Goal: Task Accomplishment & Management: Use online tool/utility

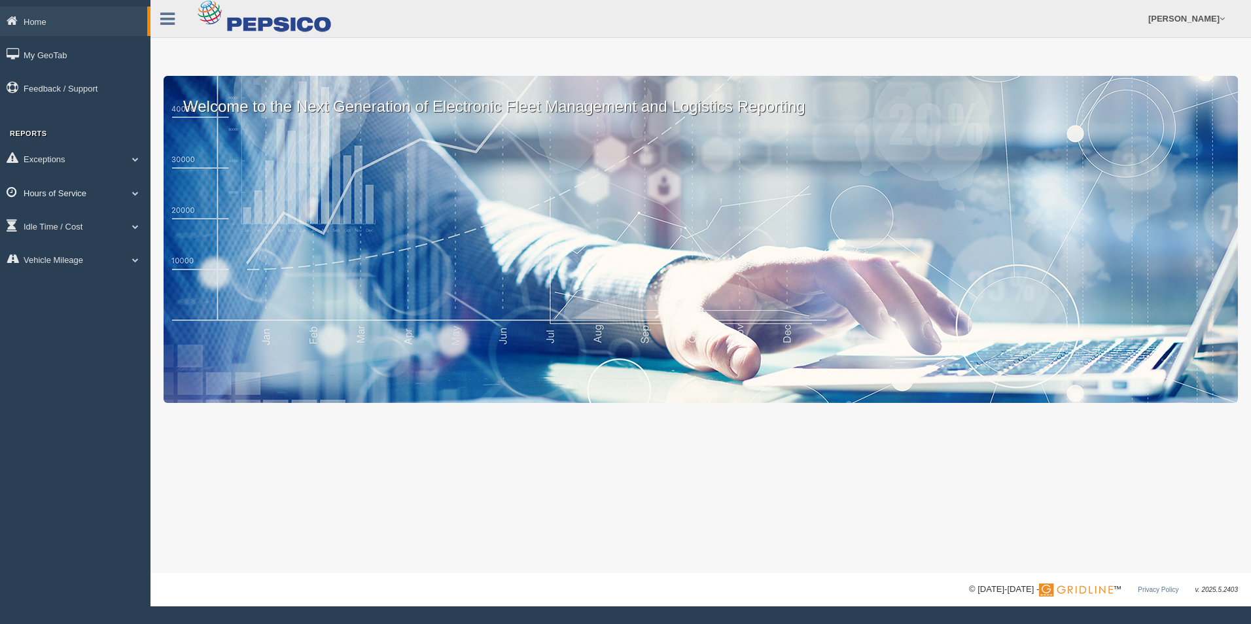
click at [137, 192] on span at bounding box center [135, 193] width 17 height 7
click at [88, 222] on link "HOS Explanation Reports" at bounding box center [86, 223] width 124 height 24
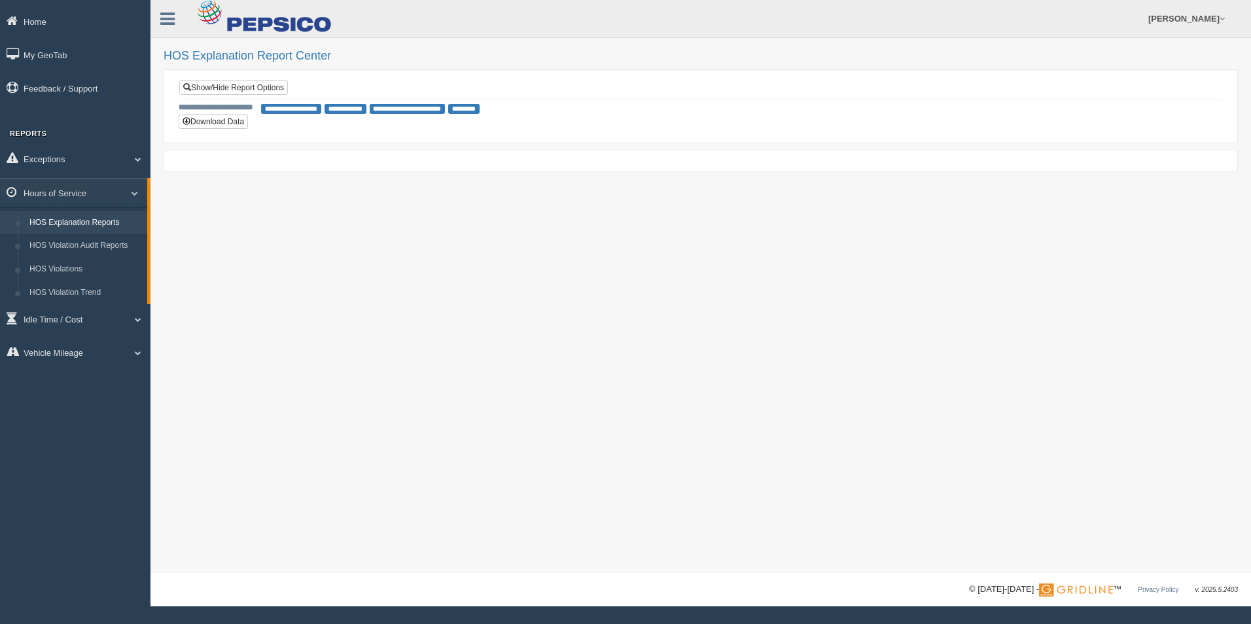
click at [321, 109] on span "**********" at bounding box center [291, 109] width 60 height 10
click at [223, 86] on link "Show/Hide Report Options" at bounding box center [233, 87] width 109 height 14
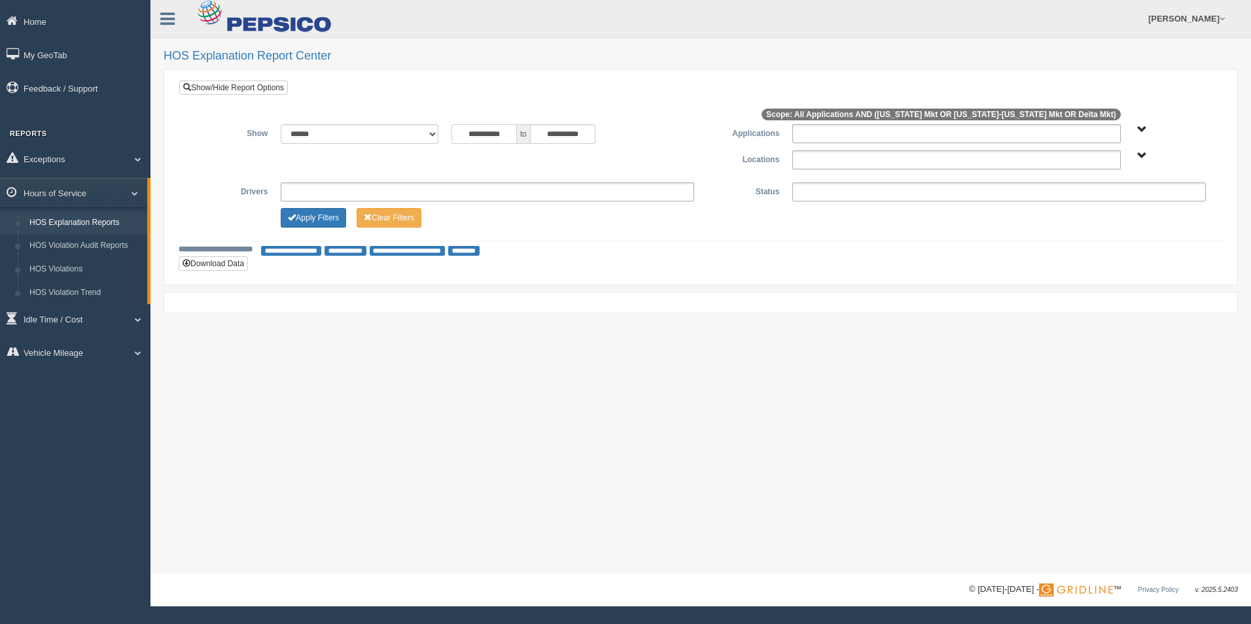
click at [511, 134] on input "**********" at bounding box center [483, 134] width 65 height 20
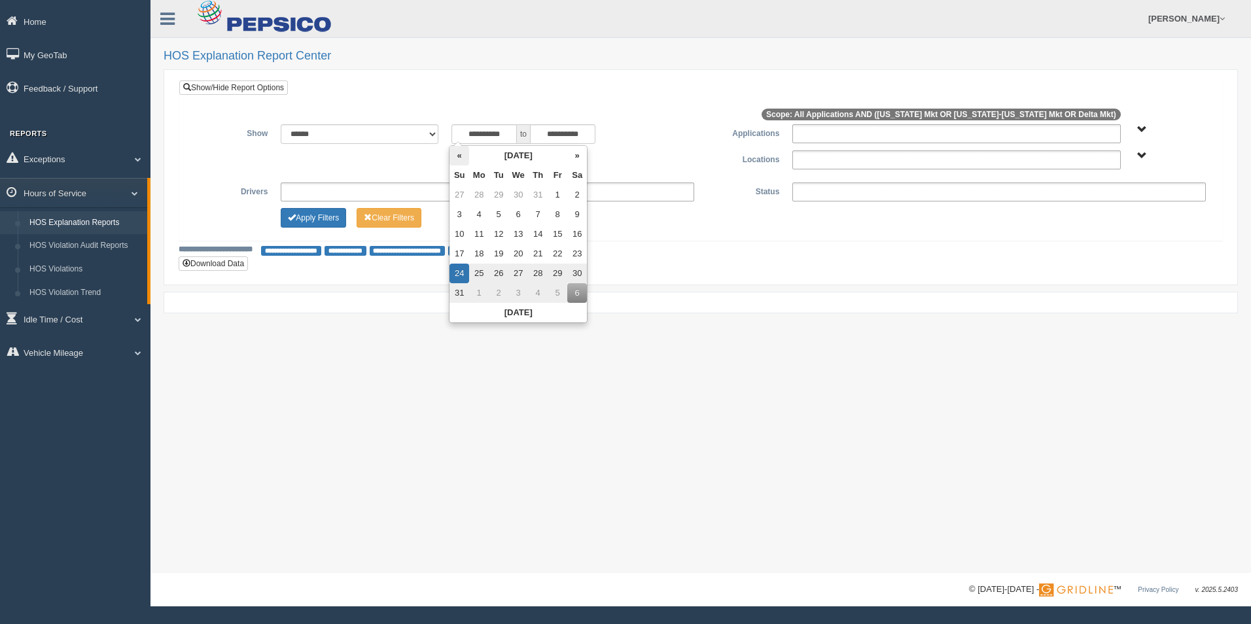
click at [457, 157] on th "«" at bounding box center [459, 156] width 20 height 20
click at [457, 157] on th "«" at bounding box center [462, 156] width 20 height 20
click at [460, 214] on td "1" at bounding box center [462, 215] width 20 height 20
type input "**********"
click at [671, 260] on div "**********" at bounding box center [701, 177] width 1044 height 195
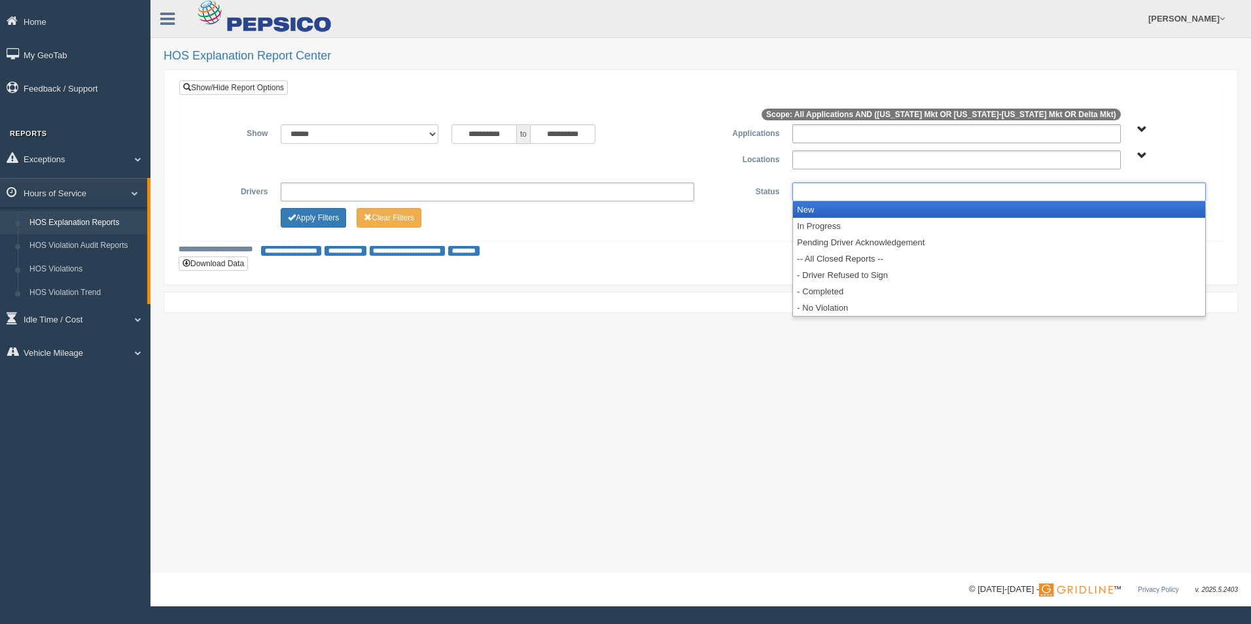
click at [1096, 188] on ul at bounding box center [998, 191] width 413 height 19
click at [824, 214] on li "New" at bounding box center [999, 209] width 412 height 16
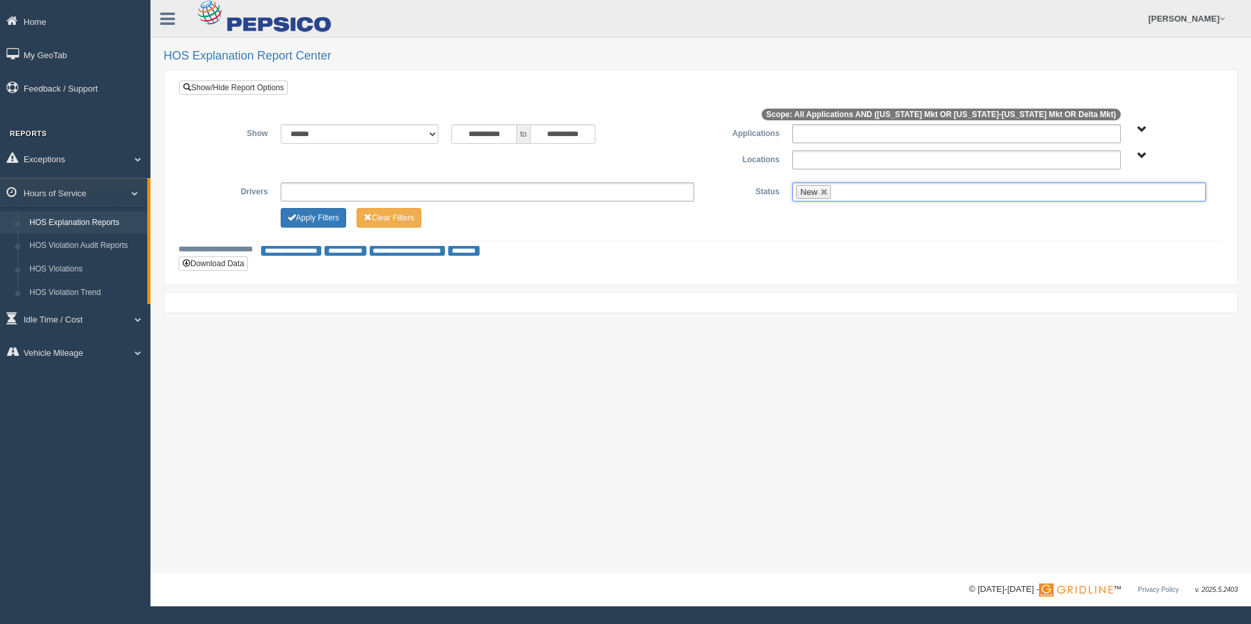
click at [853, 192] on ul "New" at bounding box center [998, 191] width 413 height 19
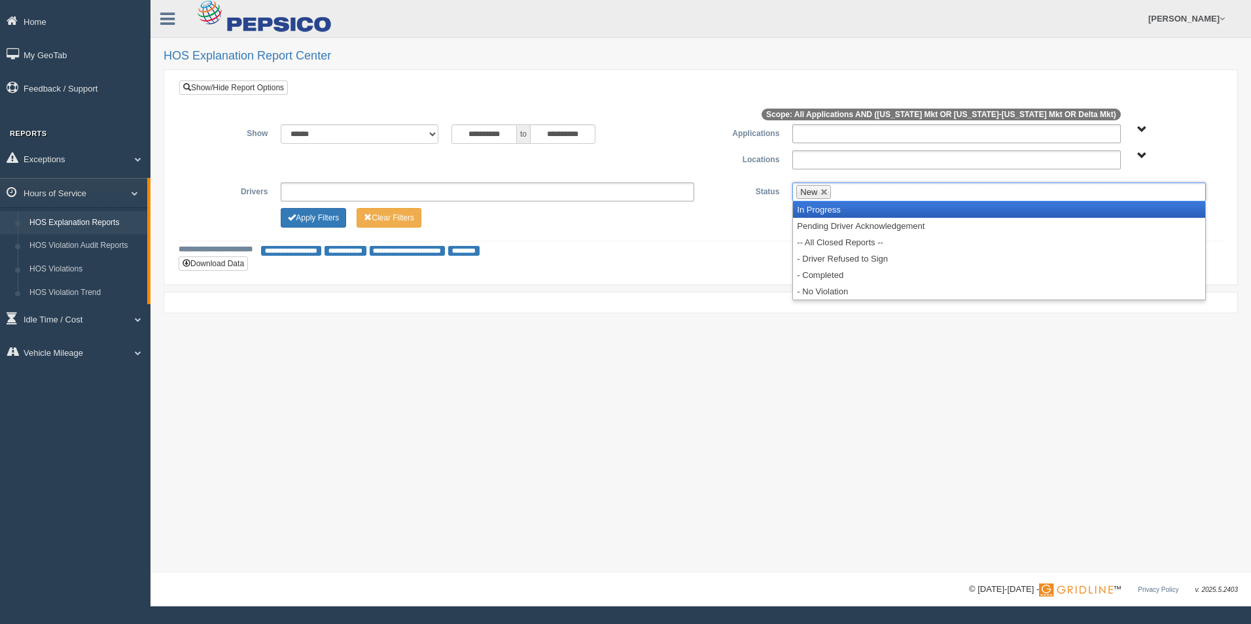
click at [831, 211] on li "In Progress" at bounding box center [999, 209] width 412 height 16
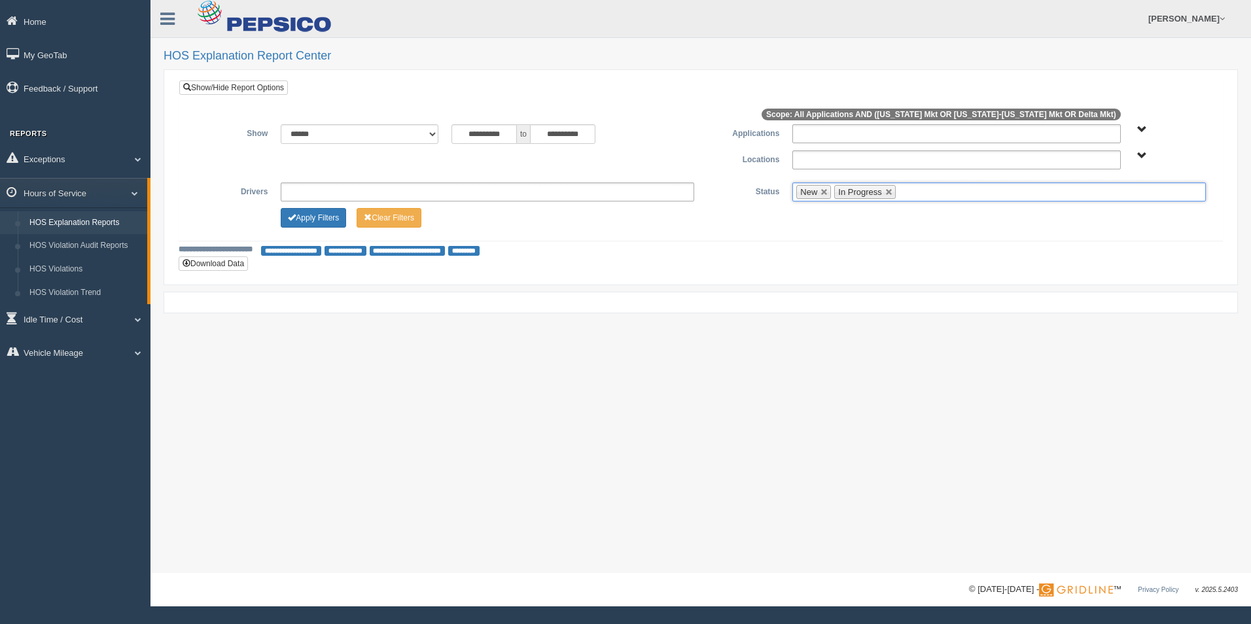
click at [916, 192] on ul "New In Progress" at bounding box center [998, 191] width 413 height 19
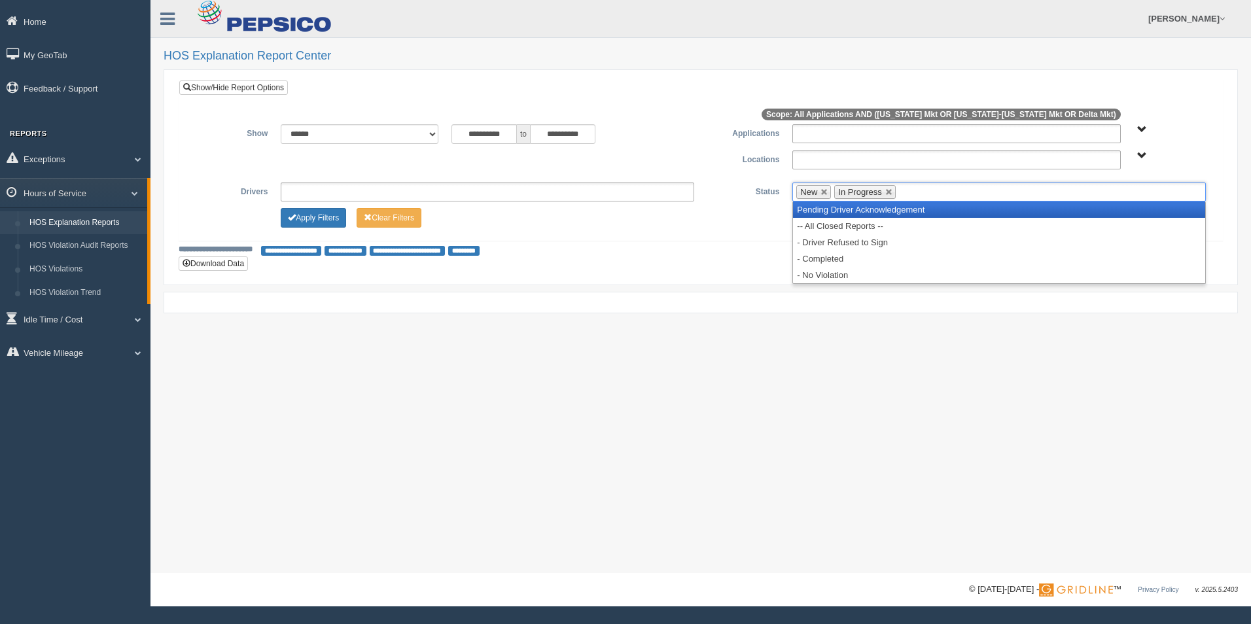
click at [896, 214] on li "Pending Driver Acknowledgement" at bounding box center [999, 209] width 412 height 16
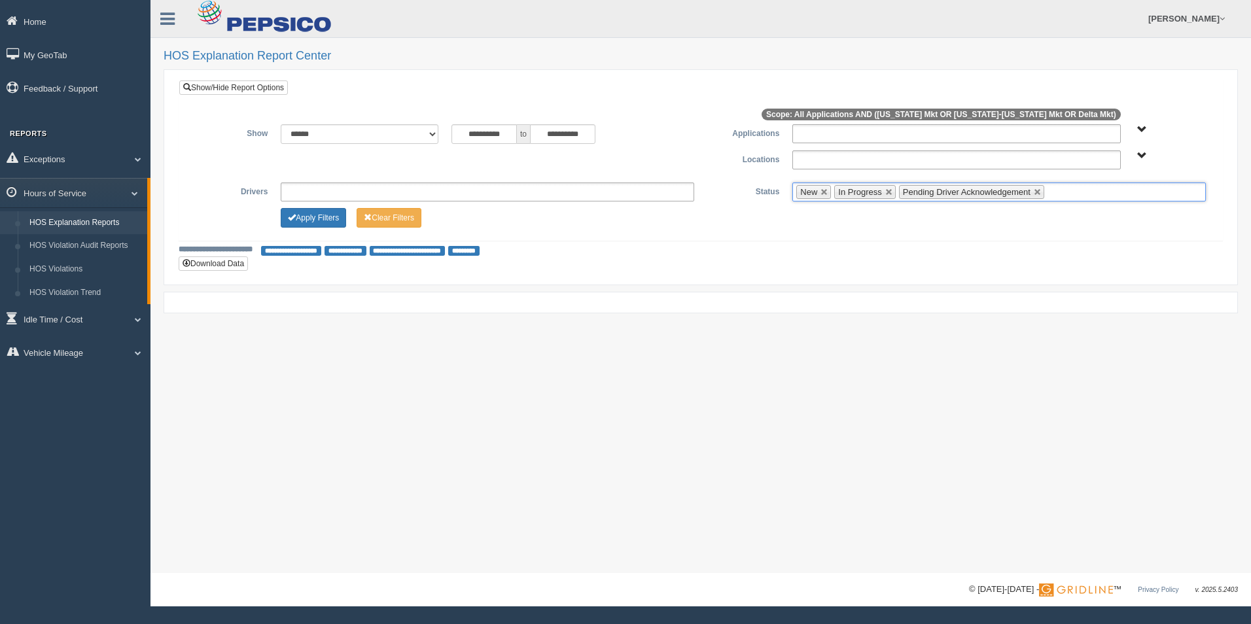
click at [1137, 152] on span "Delta Mkt Tennessee Mkt West Virginia-Kentucky Mkt" at bounding box center [1142, 156] width 10 height 10
click at [1100, 218] on button "[US_STATE] Mkt" at bounding box center [1103, 220] width 75 height 14
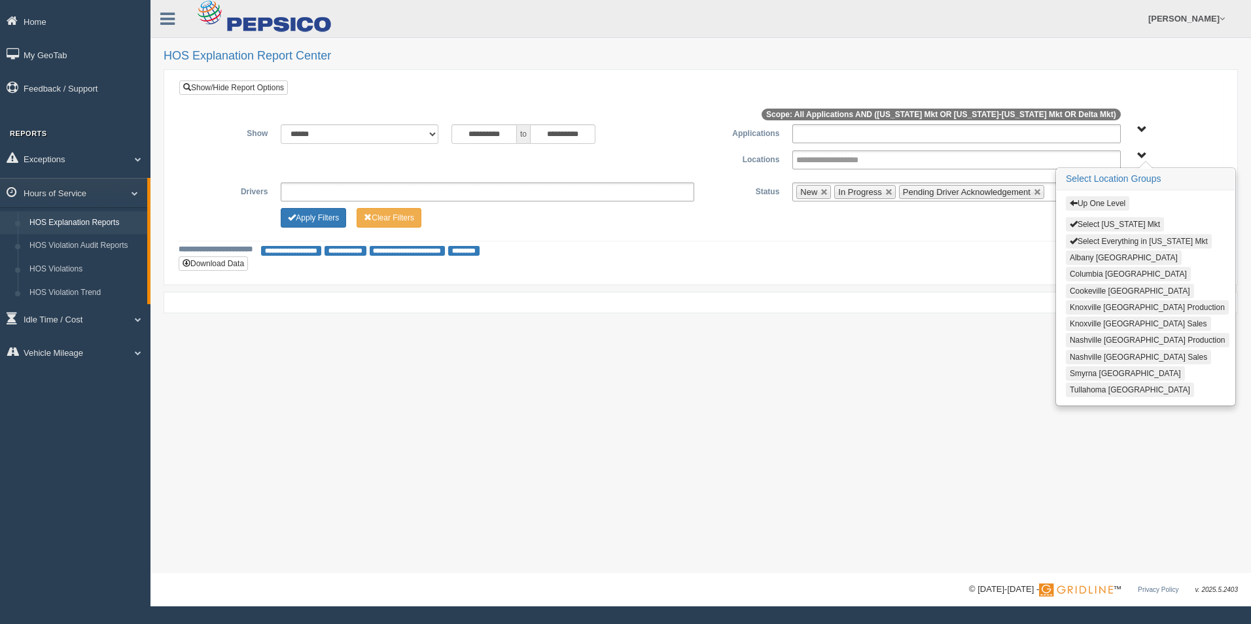
click at [1096, 237] on button "Select Everything in Tennessee Mkt" at bounding box center [1139, 241] width 146 height 14
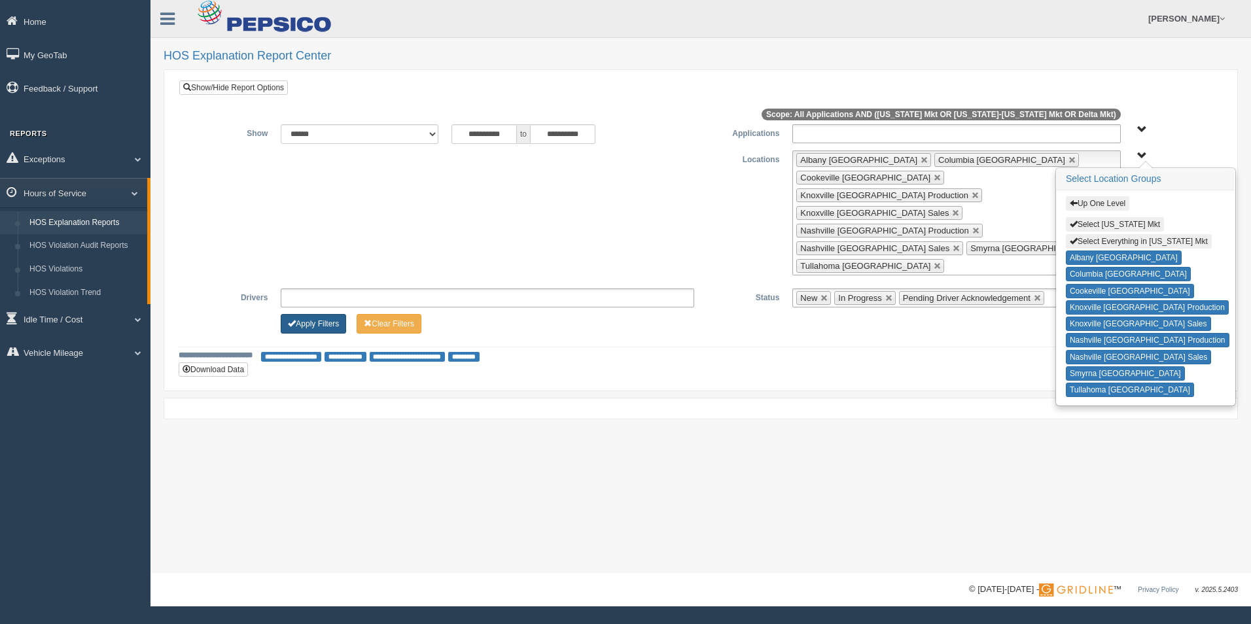
click at [306, 314] on button "Apply Filters" at bounding box center [313, 324] width 65 height 20
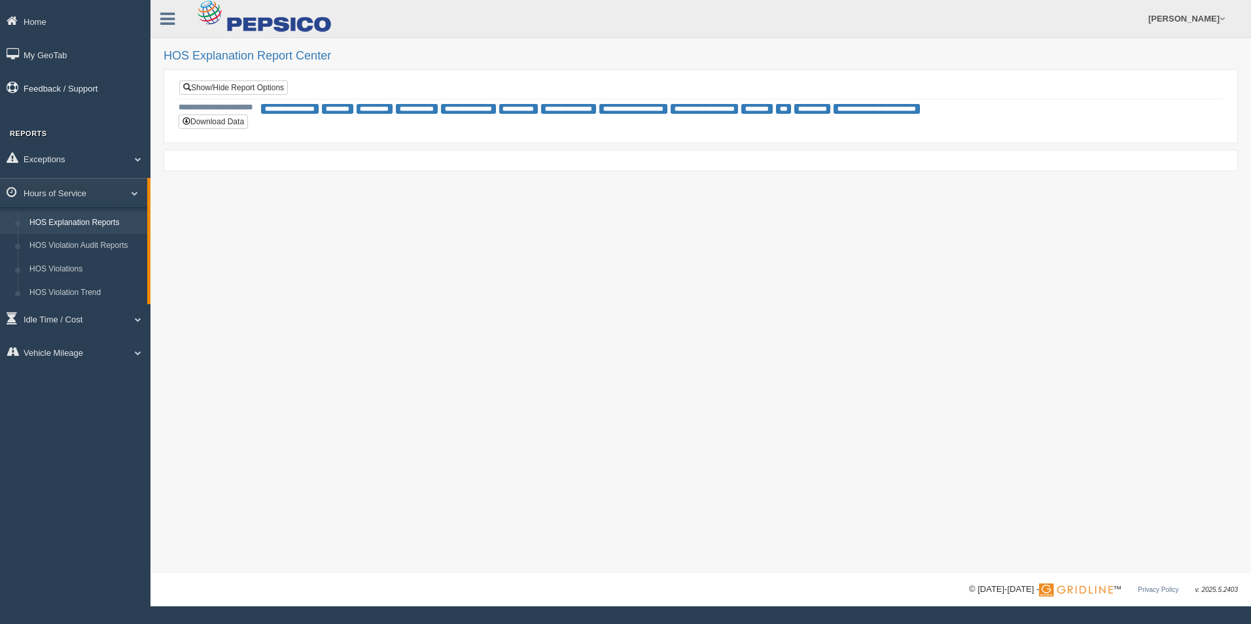
click at [36, 87] on link "Feedback / Support" at bounding box center [75, 87] width 150 height 29
click at [138, 194] on span at bounding box center [132, 193] width 17 height 7
click at [65, 266] on link "HOS Violations" at bounding box center [86, 270] width 124 height 24
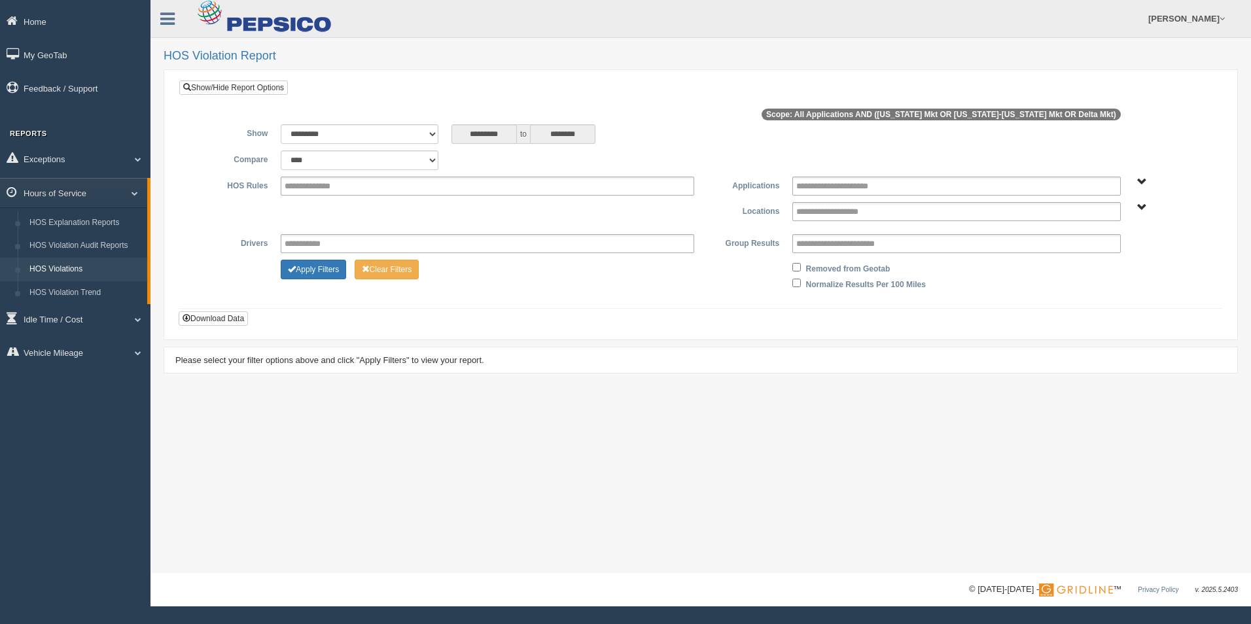
click at [1144, 206] on span "Delta Mkt Tennessee Mkt West Virginia-Kentucky Mkt" at bounding box center [1142, 208] width 10 height 10
click at [1081, 269] on button "[US_STATE] Mkt" at bounding box center [1103, 271] width 75 height 14
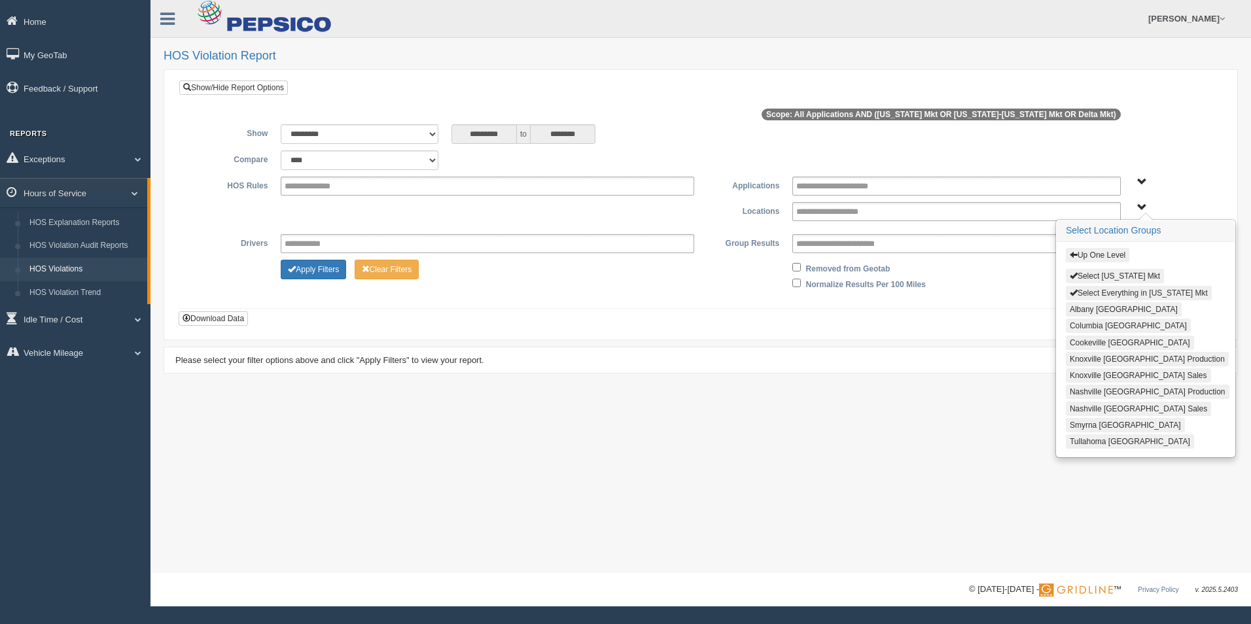
click at [1089, 294] on button "Select Everything in [US_STATE] Mkt" at bounding box center [1139, 293] width 146 height 14
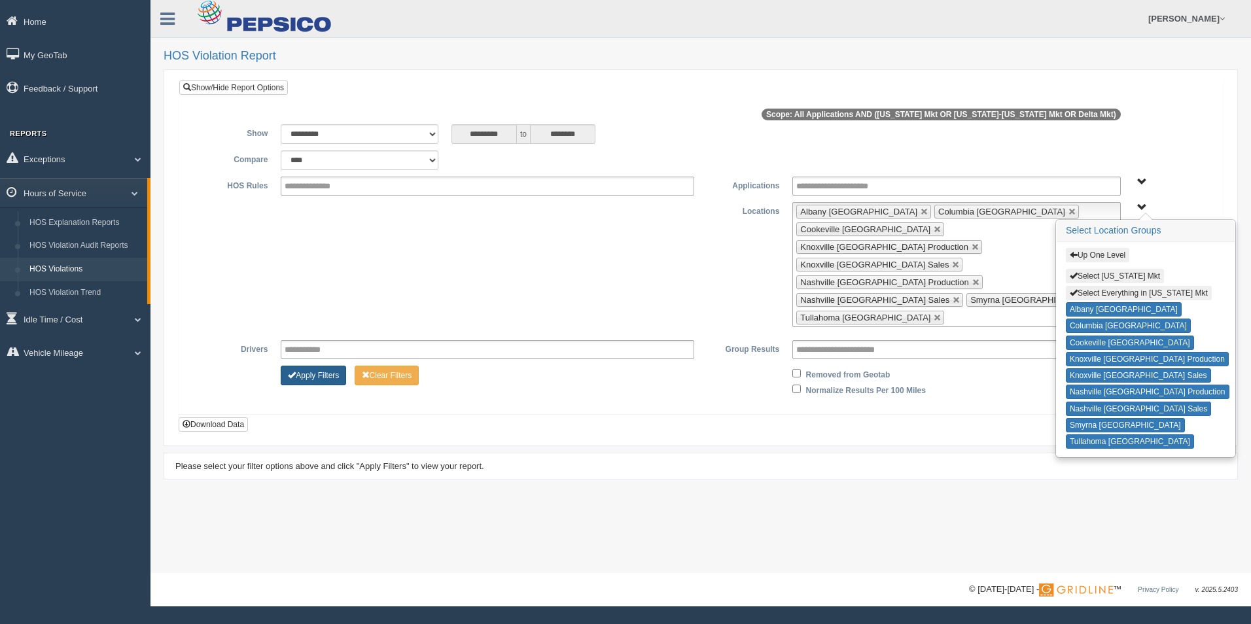
click at [313, 366] on button "Apply Filters" at bounding box center [313, 376] width 65 height 20
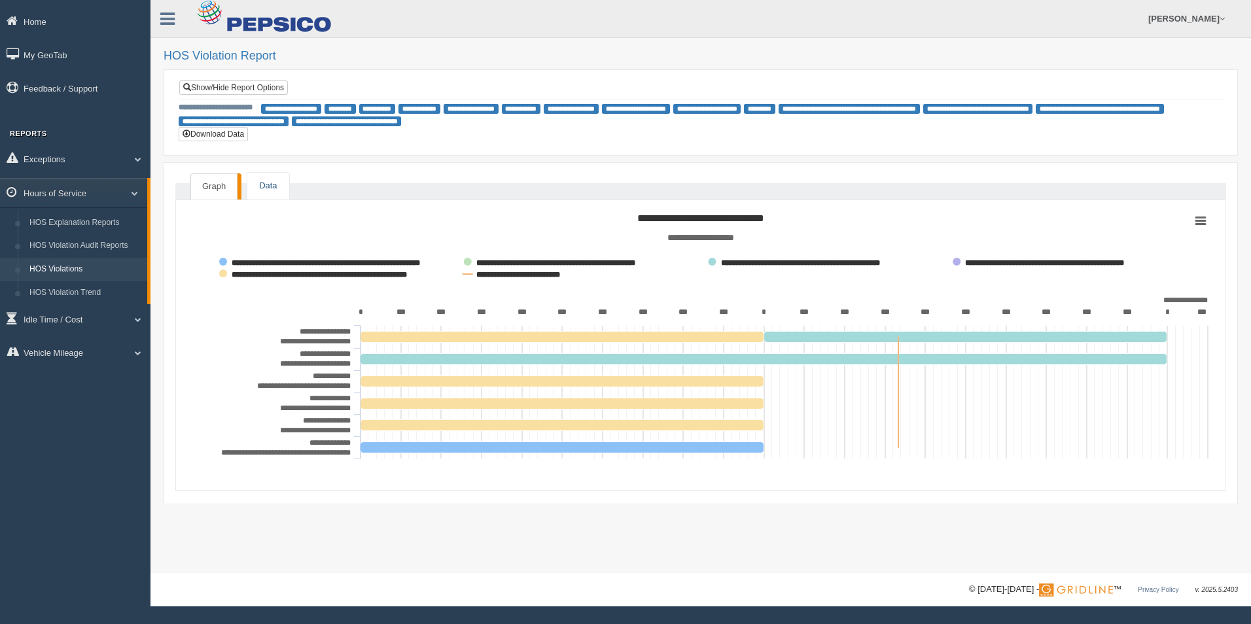
click at [263, 181] on link "Data" at bounding box center [267, 186] width 41 height 27
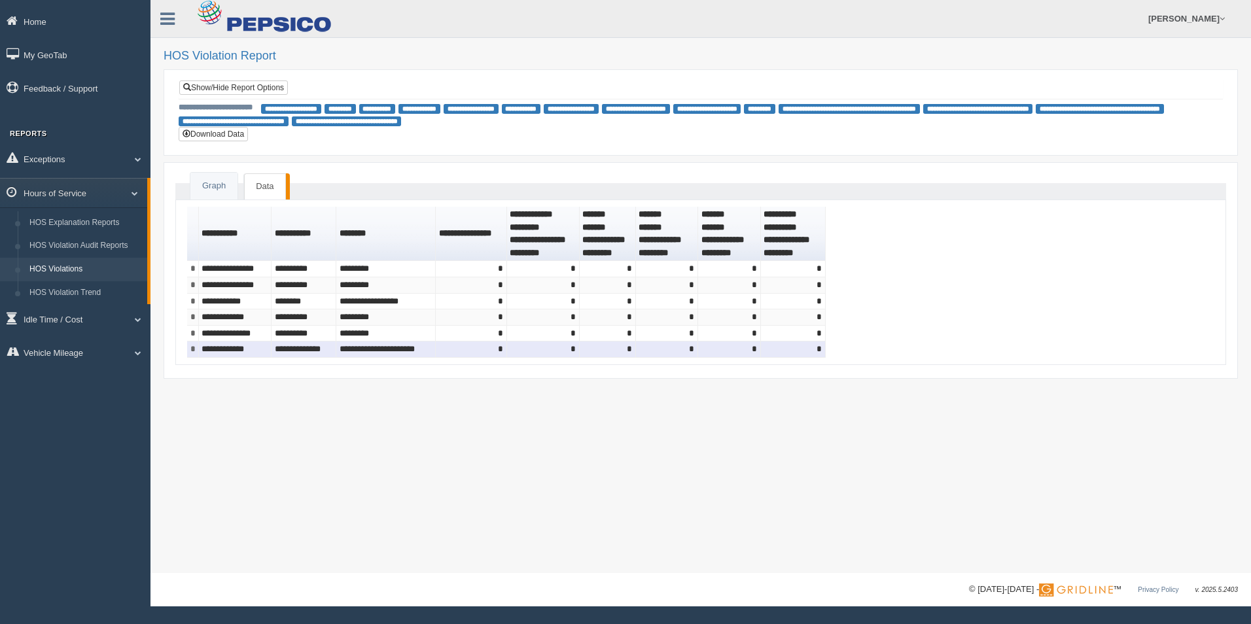
click at [234, 349] on td "**********" at bounding box center [235, 349] width 73 height 16
click at [71, 86] on link "Feedback / Support" at bounding box center [75, 87] width 150 height 29
